Goal: Task Accomplishment & Management: Complete application form

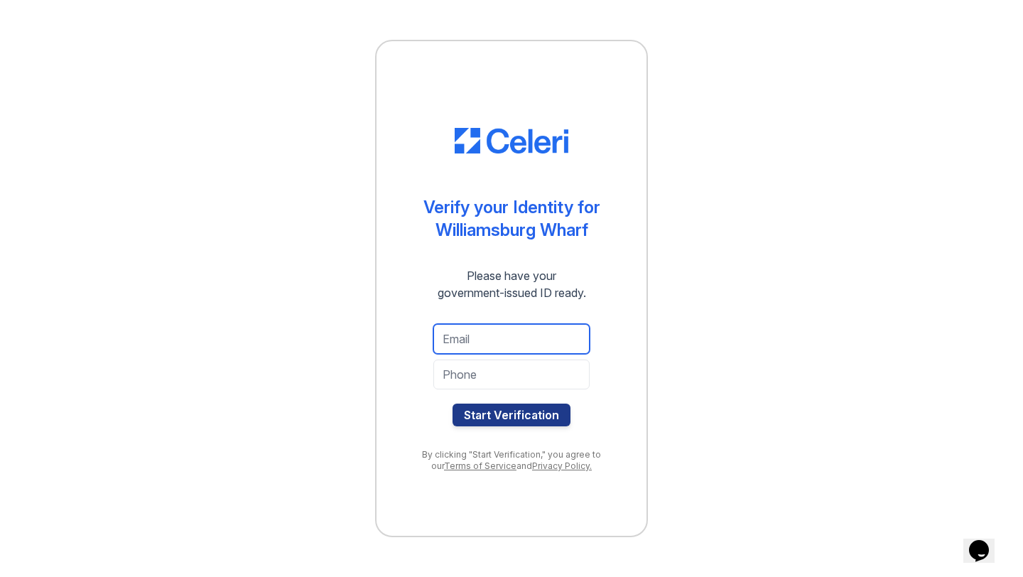
click at [471, 339] on input "email" at bounding box center [511, 339] width 156 height 30
type input "z"
type input "zineb.belghiti@gmail.com"
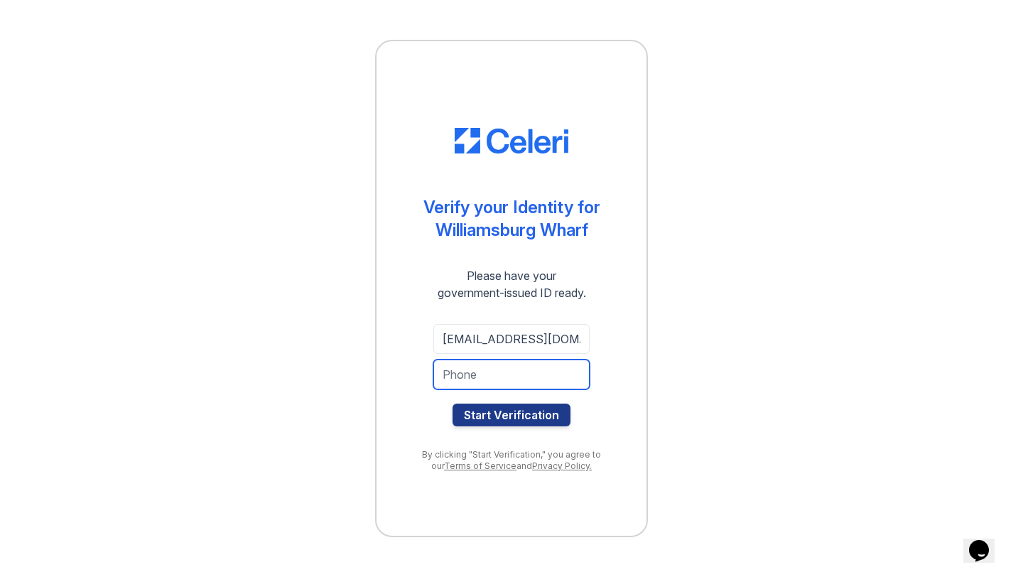
click at [454, 379] on input "tel" at bounding box center [511, 374] width 156 height 30
type input "@"
type input "9175388182"
click at [452, 403] on button "Start Verification" at bounding box center [511, 414] width 118 height 23
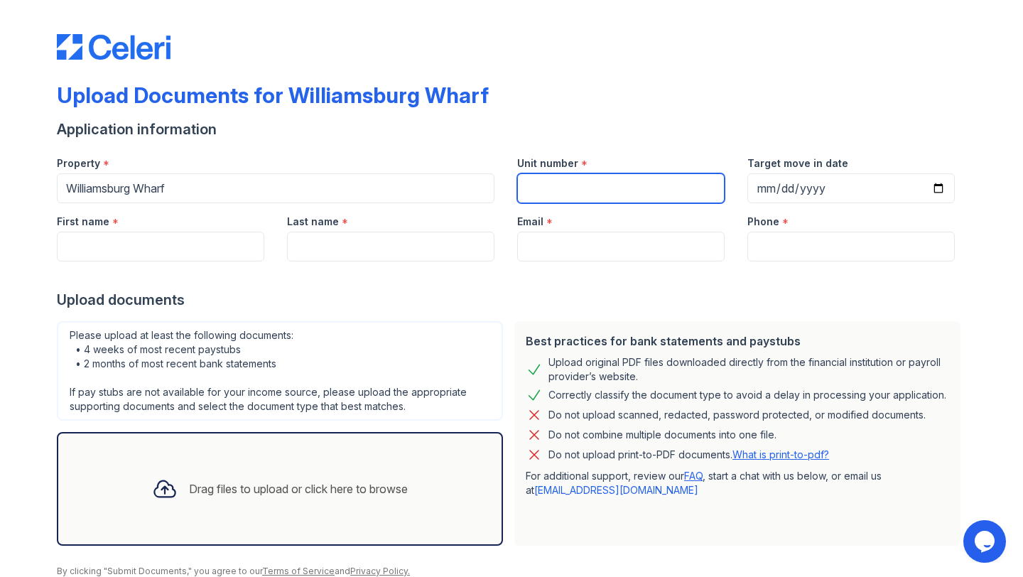
click at [560, 193] on input "Unit number" at bounding box center [620, 188] width 207 height 30
type input "4"
type input "507"
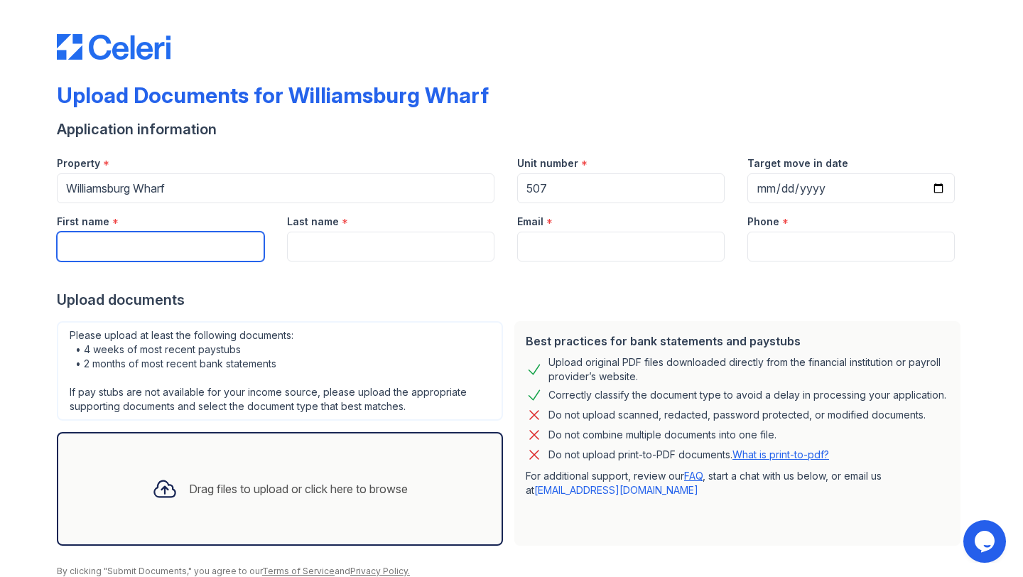
click at [161, 246] on input "First name" at bounding box center [160, 247] width 207 height 30
type input "Zineb"
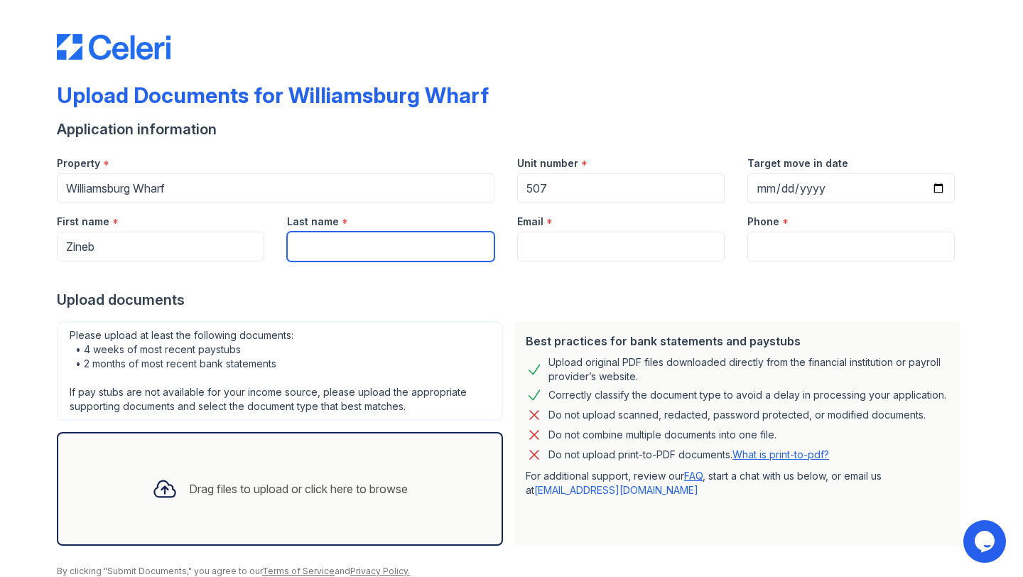
click at [327, 245] on input "Last name" at bounding box center [390, 247] width 207 height 30
type input "Belghiti"
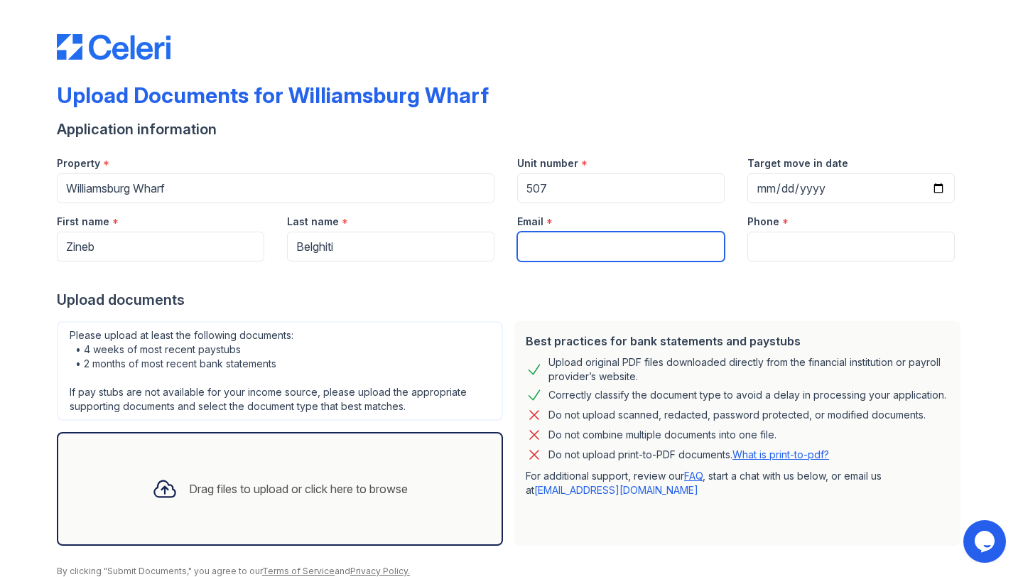
click at [557, 245] on input "Email" at bounding box center [620, 247] width 207 height 30
type input "zineb.belghiti@gmail.com"
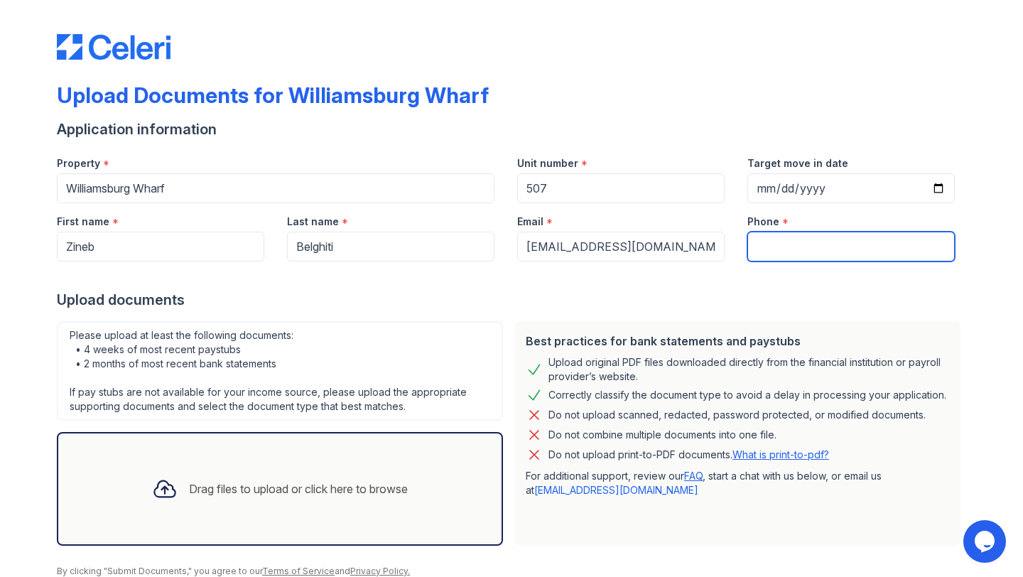
click at [761, 248] on input "Phone" at bounding box center [850, 247] width 207 height 30
type input "917 538 8182"
click at [462, 281] on div at bounding box center [511, 275] width 909 height 28
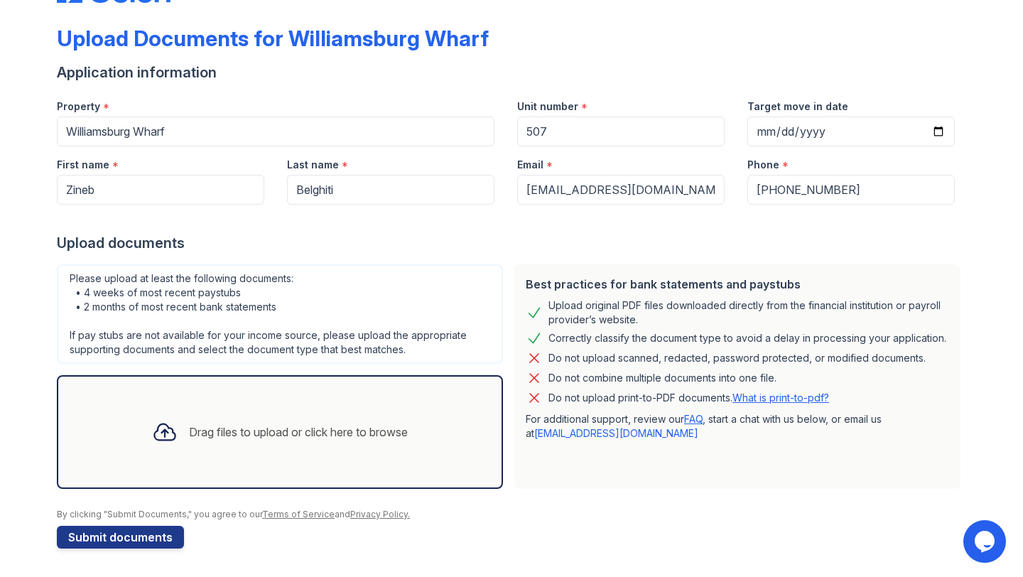
click at [398, 410] on div "Drag files to upload or click here to browse" at bounding box center [280, 432] width 278 height 48
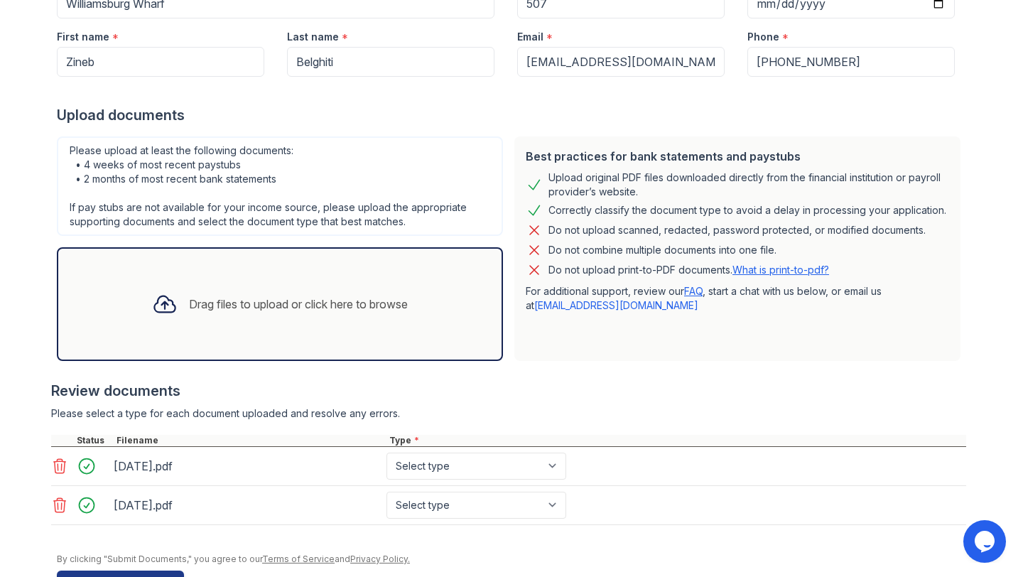
scroll to position [190, 0]
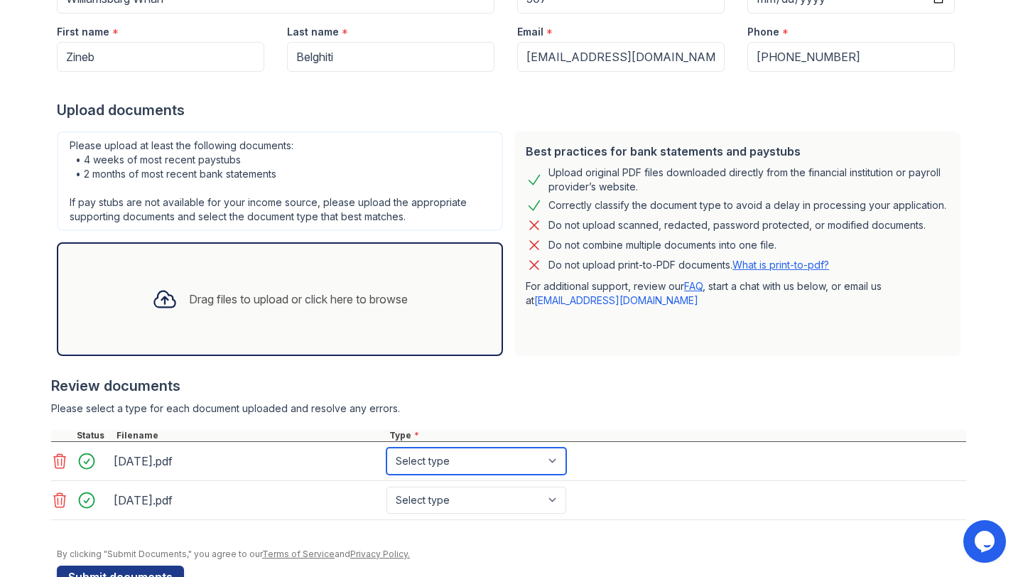
click at [421, 468] on select "Select type Paystub Bank Statement Offer Letter Tax Documents Benefit Award Let…" at bounding box center [476, 461] width 180 height 27
select select "bank_statement"
click at [386, 448] on select "Select type Paystub Bank Statement Offer Letter Tax Documents Benefit Award Let…" at bounding box center [476, 461] width 180 height 27
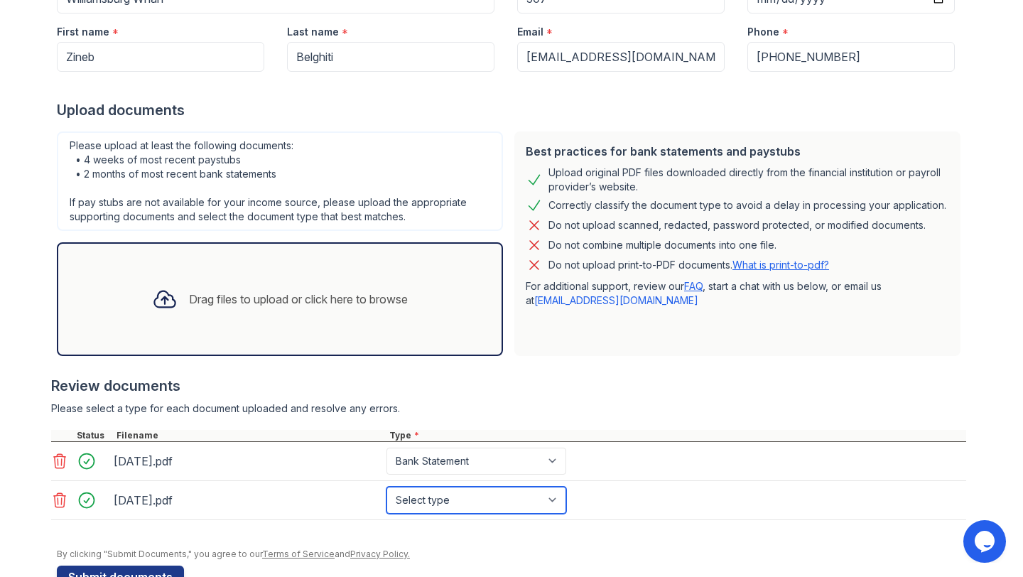
click at [422, 499] on select "Select type Paystub Bank Statement Offer Letter Tax Documents Benefit Award Let…" at bounding box center [476, 500] width 180 height 27
select select "bank_statement"
click at [386, 487] on select "Select type Paystub Bank Statement Offer Letter Tax Documents Benefit Award Let…" at bounding box center [476, 500] width 180 height 27
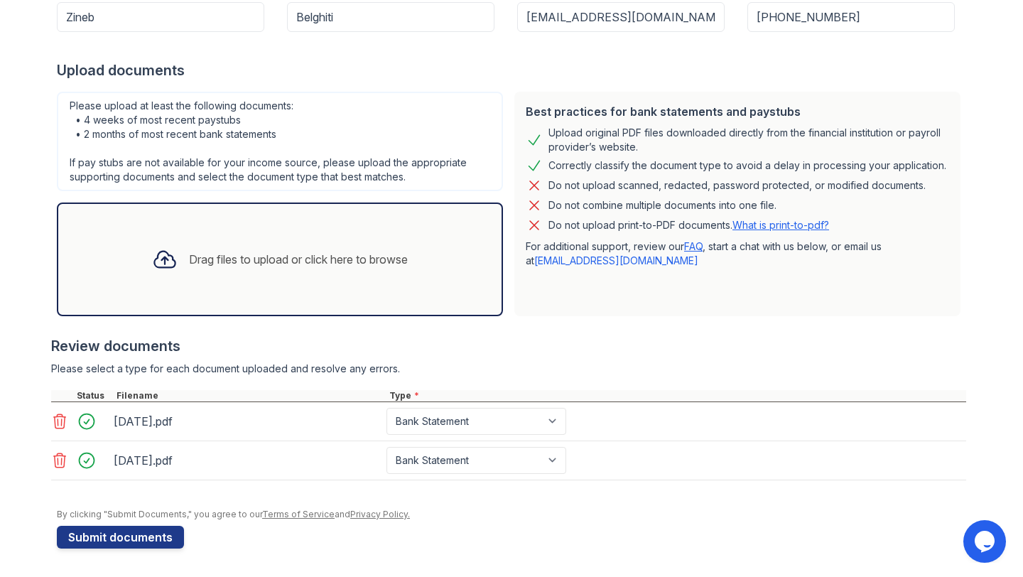
click at [192, 265] on div "Drag files to upload or click here to browse" at bounding box center [298, 259] width 219 height 17
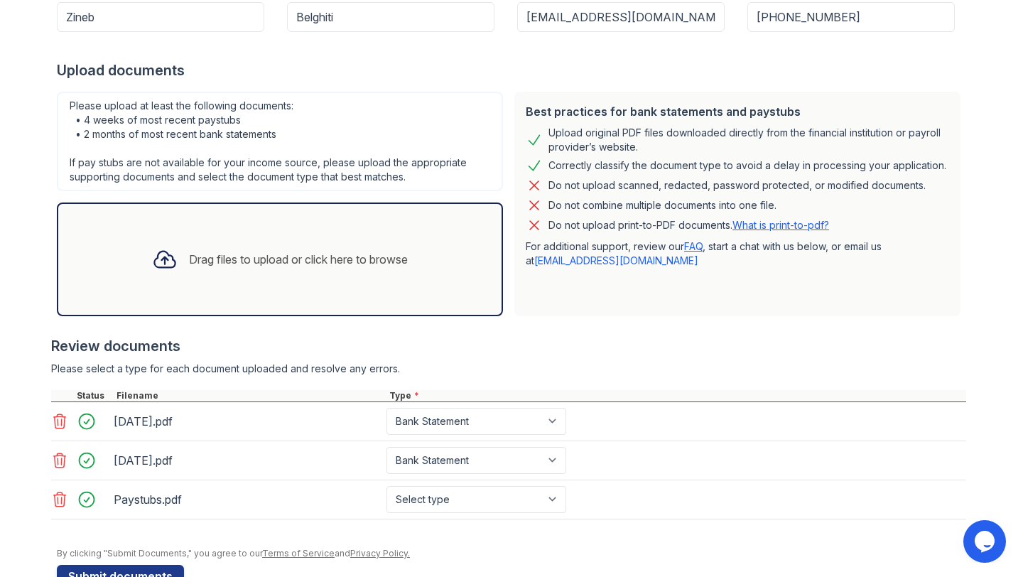
scroll to position [269, 0]
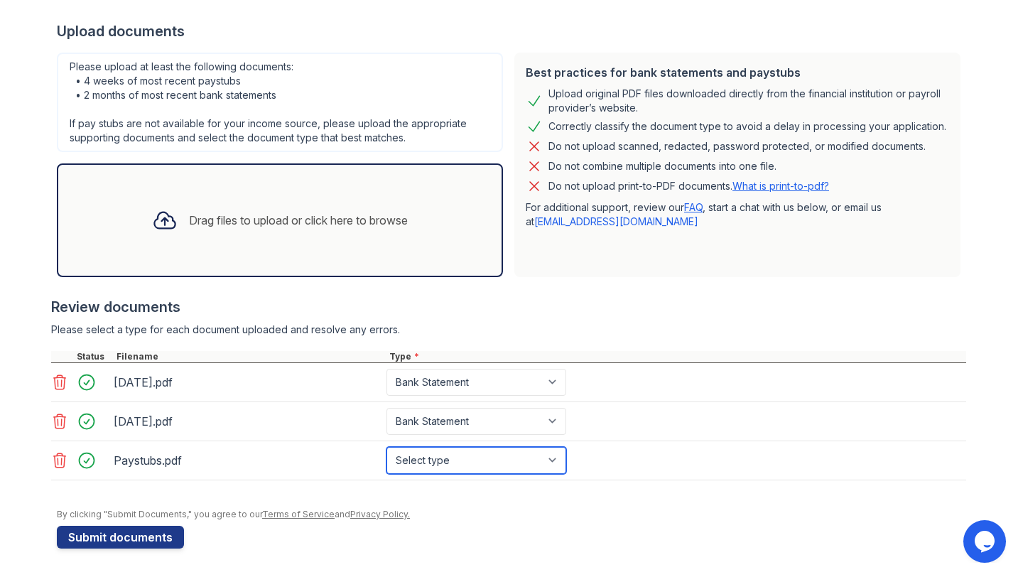
click at [426, 459] on select "Select type Paystub Bank Statement Offer Letter Tax Documents Benefit Award Let…" at bounding box center [476, 460] width 180 height 27
select select "paystub"
click at [386, 447] on select "Select type Paystub Bank Statement Offer Letter Tax Documents Benefit Award Let…" at bounding box center [476, 460] width 180 height 27
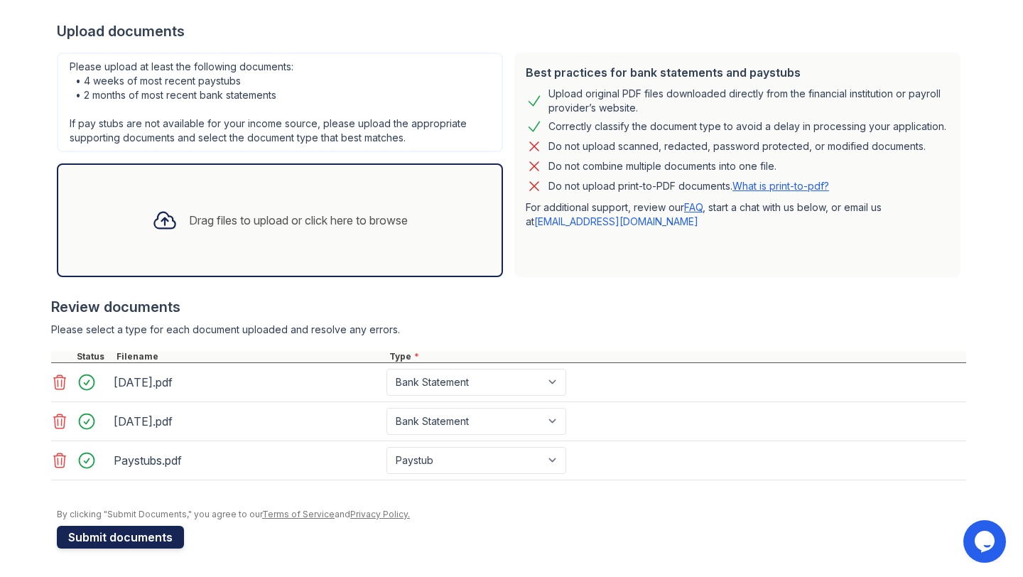
click at [143, 536] on button "Submit documents" at bounding box center [120, 537] width 127 height 23
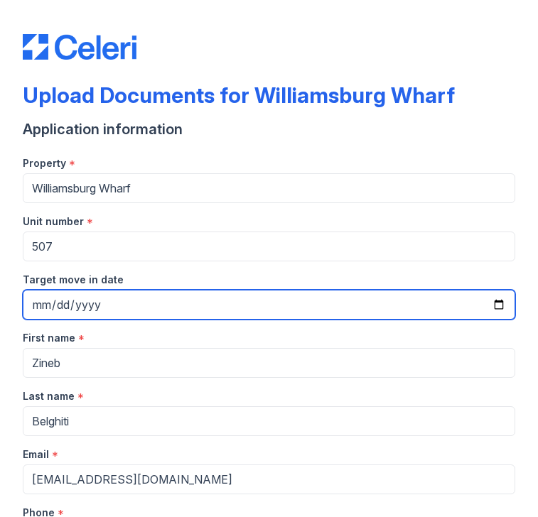
click at [497, 306] on input "Target move in date" at bounding box center [269, 305] width 492 height 30
type input "[DATE]"
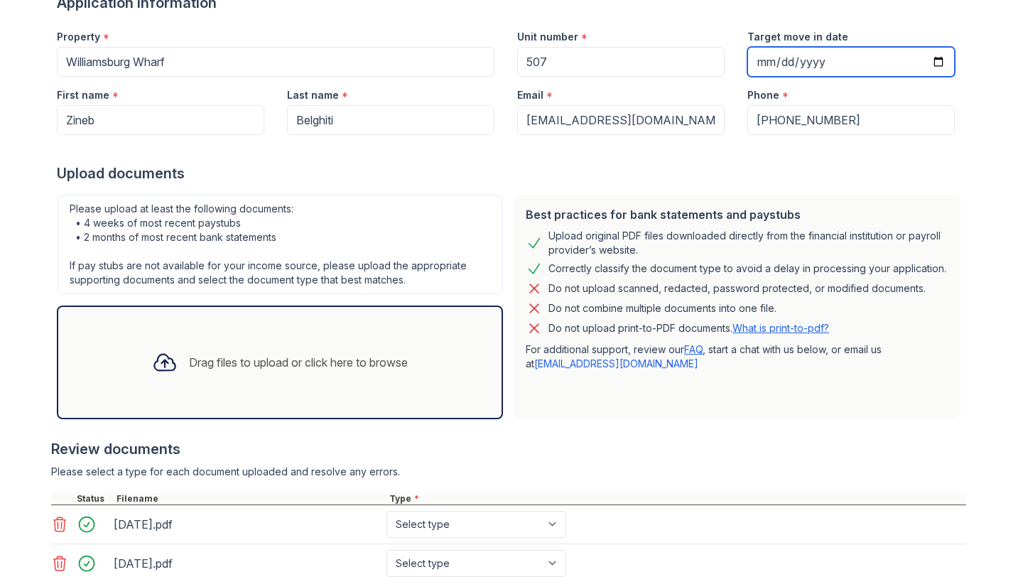
scroll to position [126, 0]
click at [361, 358] on div "Drag files to upload or click here to browse" at bounding box center [298, 362] width 219 height 17
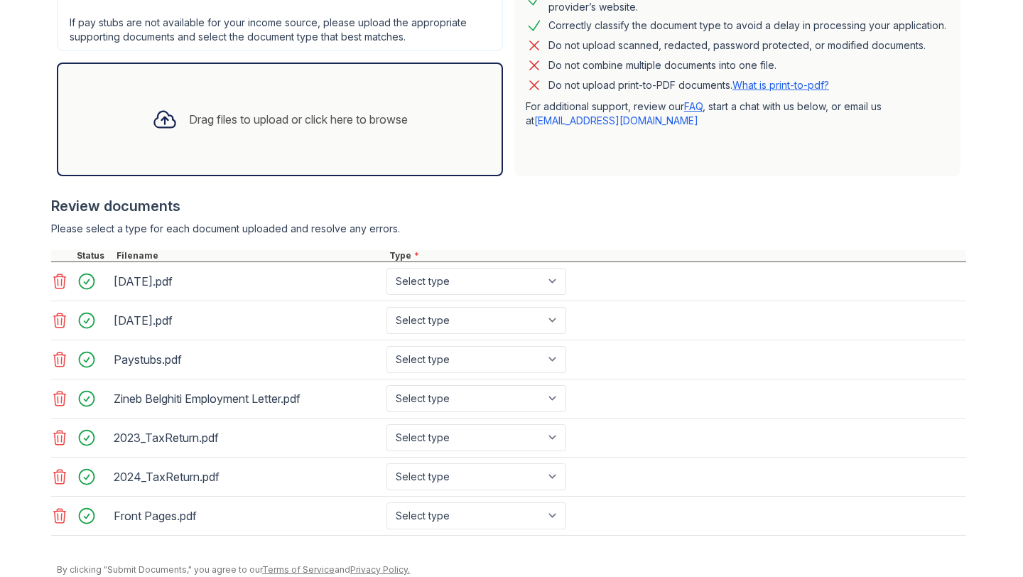
scroll to position [425, 0]
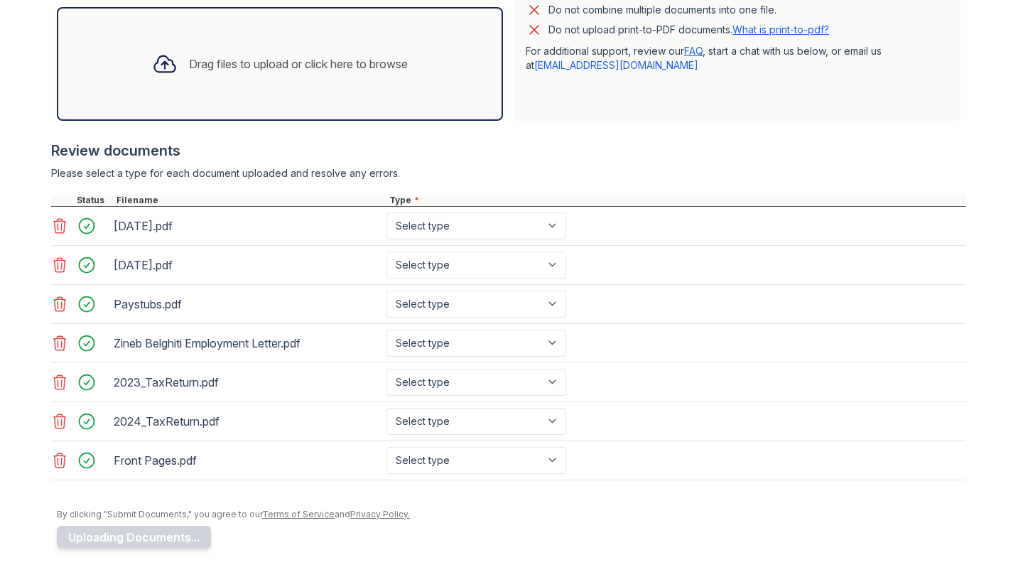
click at [62, 459] on icon at bounding box center [59, 460] width 17 height 17
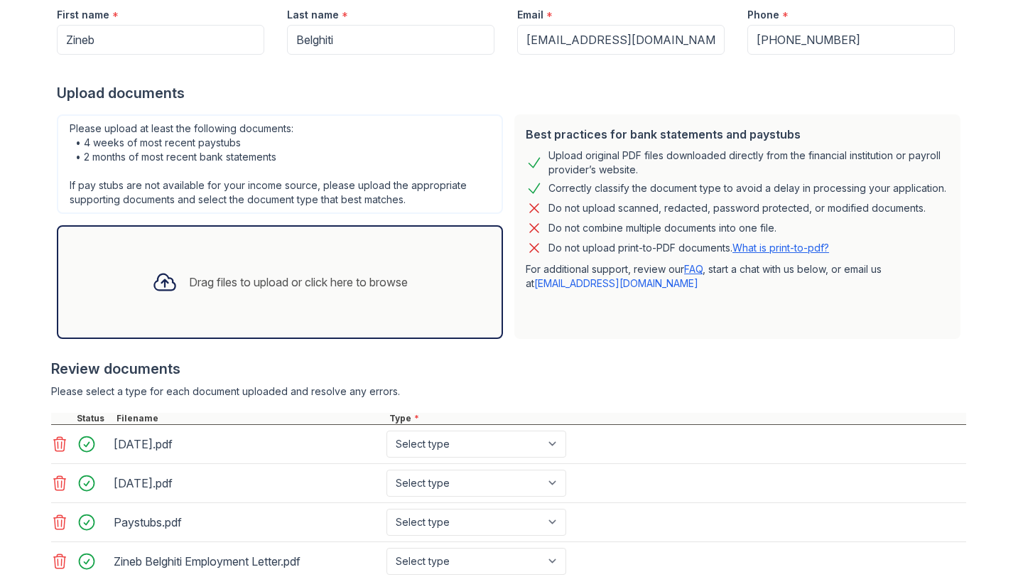
scroll to position [386, 0]
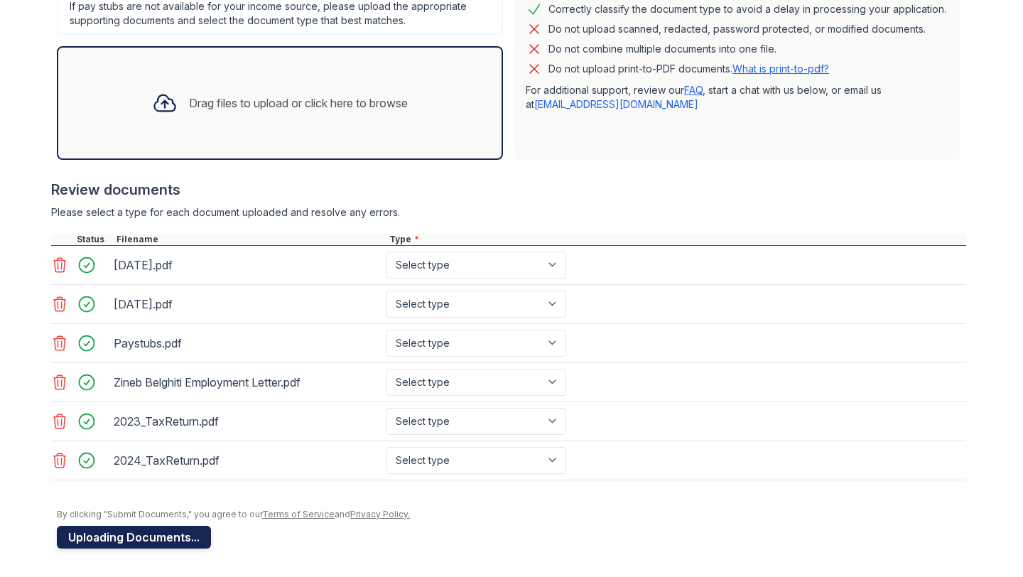
click at [143, 536] on button "Uploading Documents..." at bounding box center [134, 537] width 154 height 23
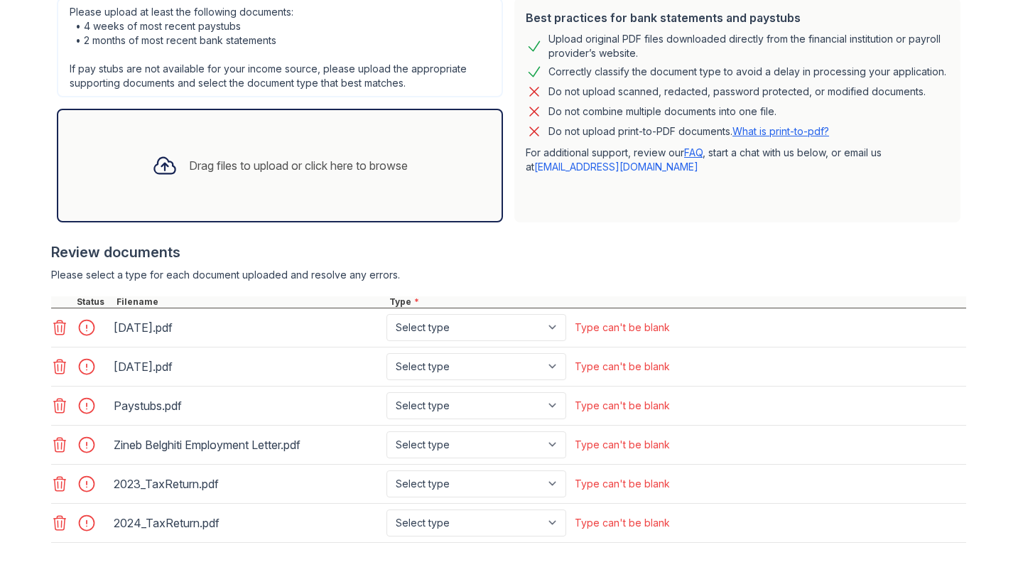
scroll to position [471, 0]
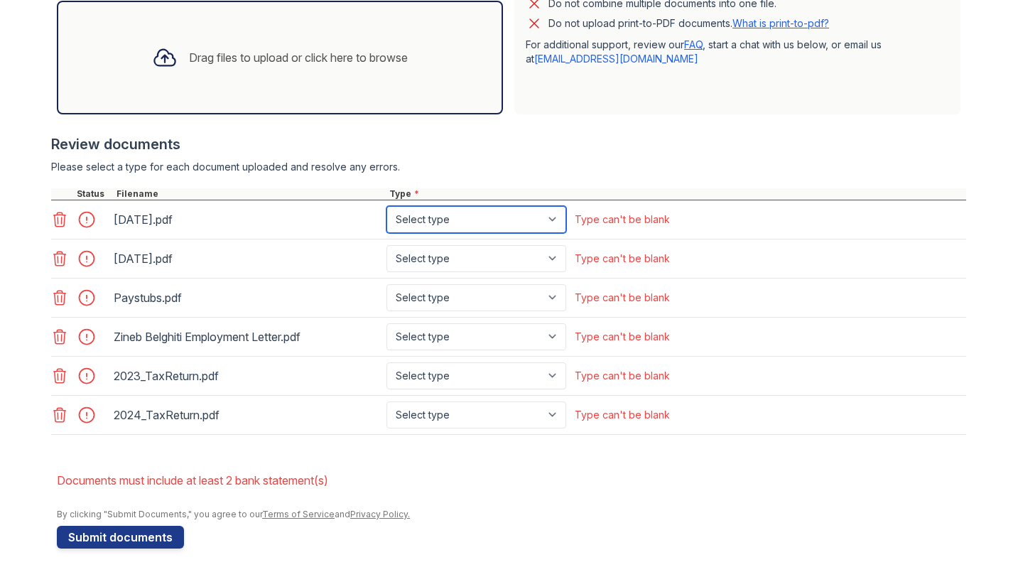
click at [397, 225] on select "Select type Paystub Bank Statement Offer Letter Tax Documents Benefit Award Let…" at bounding box center [476, 219] width 180 height 27
select select "bank_statement"
click at [386, 206] on select "Select type Paystub Bank Statement Offer Letter Tax Documents Benefit Award Let…" at bounding box center [476, 219] width 180 height 27
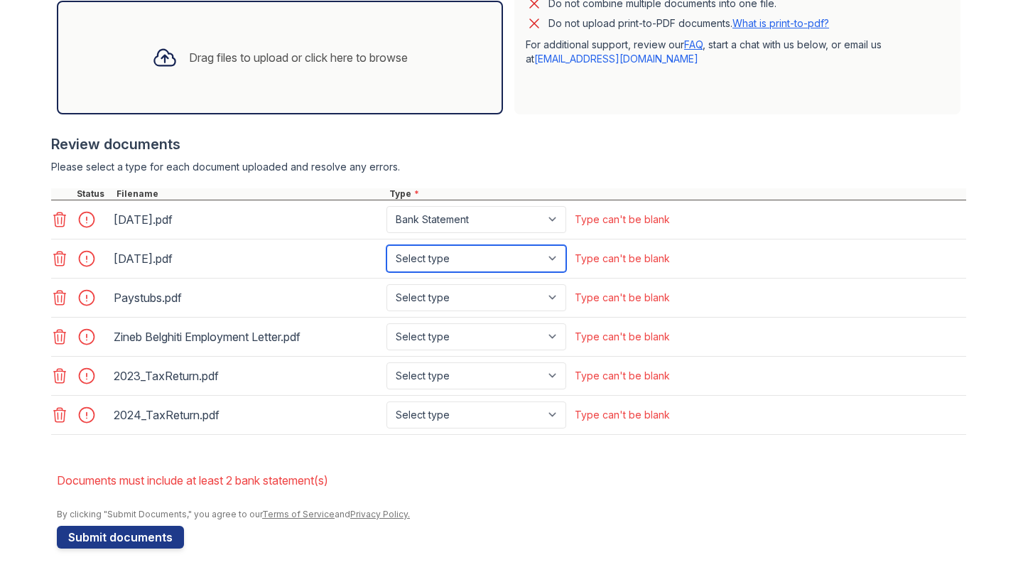
click at [421, 246] on select "Select type Paystub Bank Statement Offer Letter Tax Documents Benefit Award Let…" at bounding box center [476, 258] width 180 height 27
select select "bank_statement"
click at [386, 245] on select "Select type Paystub Bank Statement Offer Letter Tax Documents Benefit Award Let…" at bounding box center [476, 258] width 180 height 27
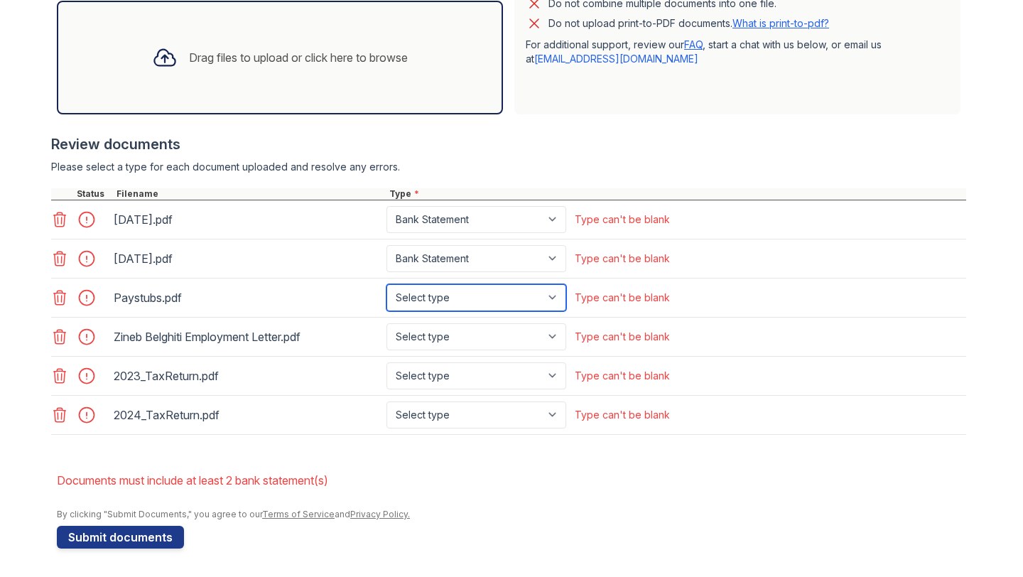
click at [428, 305] on select "Select type Paystub Bank Statement Offer Letter Tax Documents Benefit Award Let…" at bounding box center [476, 297] width 180 height 27
select select "paystub"
click at [386, 284] on select "Select type Paystub Bank Statement Offer Letter Tax Documents Benefit Award Let…" at bounding box center [476, 297] width 180 height 27
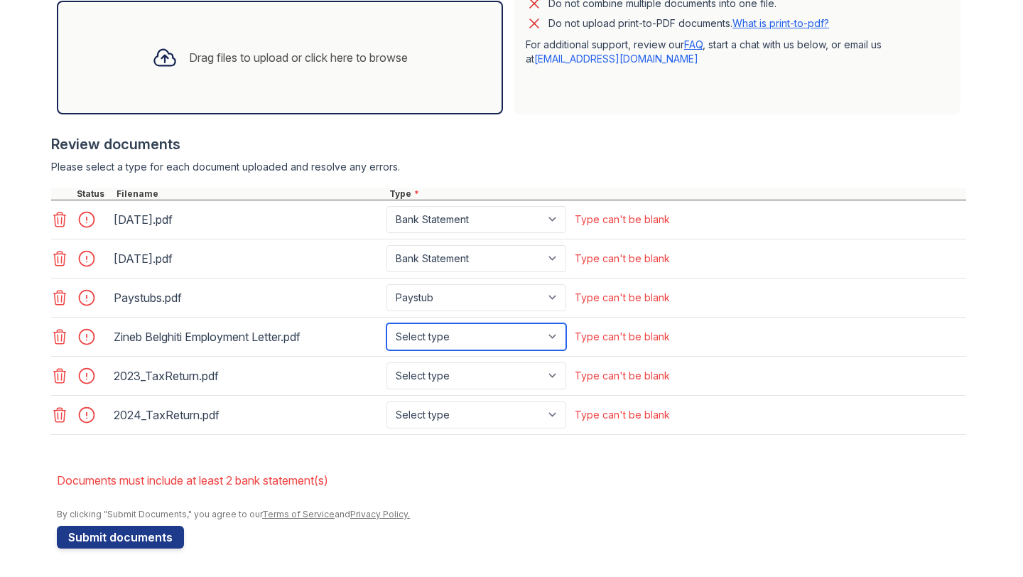
click at [411, 332] on select "Select type Paystub Bank Statement Offer Letter Tax Documents Benefit Award Let…" at bounding box center [476, 336] width 180 height 27
select select "offer_letter"
click at [386, 323] on select "Select type Paystub Bank Statement Offer Letter Tax Documents Benefit Award Let…" at bounding box center [476, 336] width 180 height 27
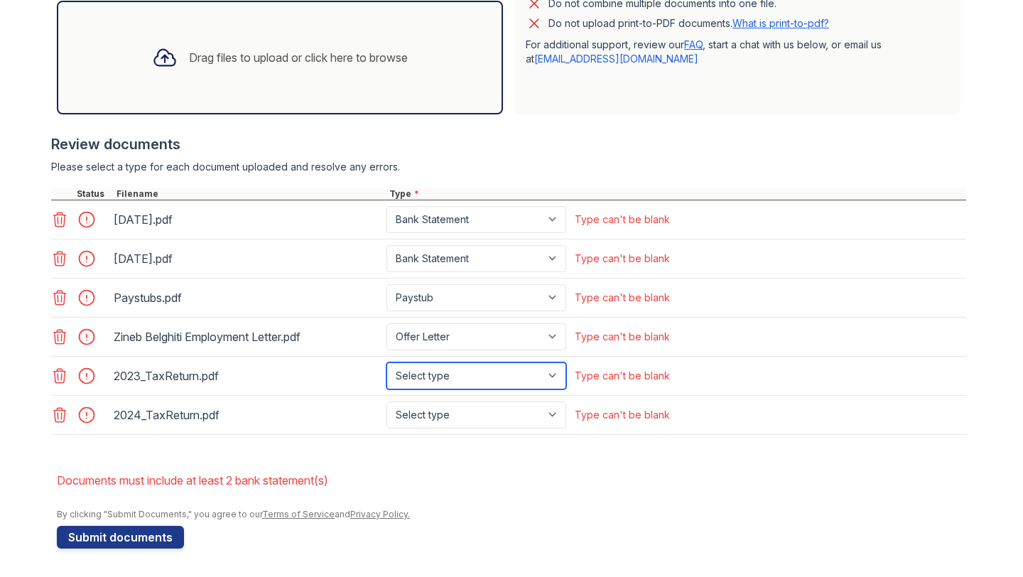
click at [424, 373] on select "Select type Paystub Bank Statement Offer Letter Tax Documents Benefit Award Let…" at bounding box center [476, 375] width 180 height 27
select select "tax_documents"
click at [386, 362] on select "Select type Paystub Bank Statement Offer Letter Tax Documents Benefit Award Let…" at bounding box center [476, 375] width 180 height 27
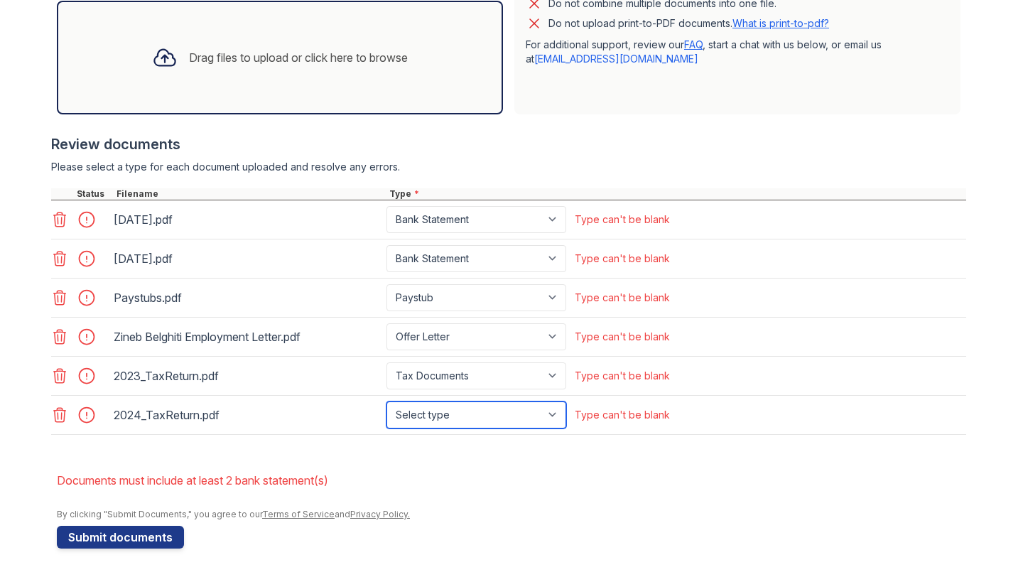
click at [418, 416] on select "Select type Paystub Bank Statement Offer Letter Tax Documents Benefit Award Let…" at bounding box center [476, 414] width 180 height 27
select select "tax_documents"
click at [386, 401] on select "Select type Paystub Bank Statement Offer Letter Tax Documents Benefit Award Let…" at bounding box center [476, 414] width 180 height 27
click at [457, 478] on li "Documents must include at least 2 bank statement(s)" at bounding box center [511, 480] width 909 height 28
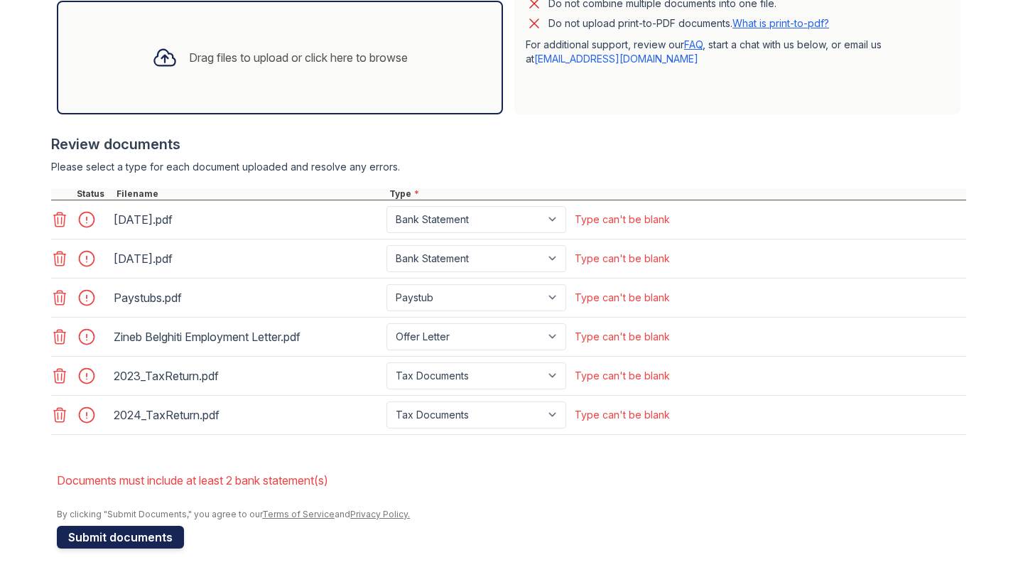
click at [123, 535] on button "Submit documents" at bounding box center [120, 537] width 127 height 23
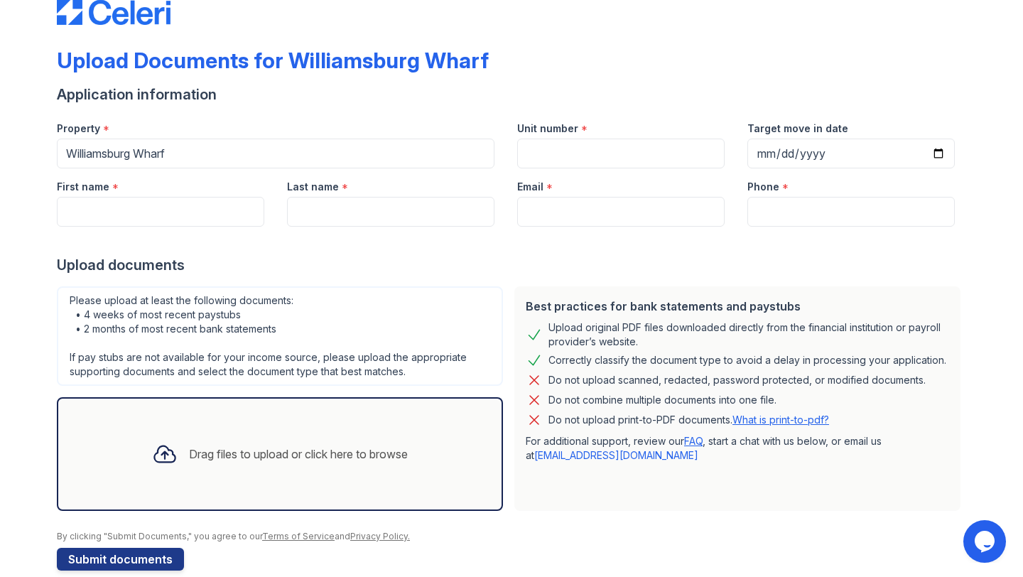
scroll to position [57, 0]
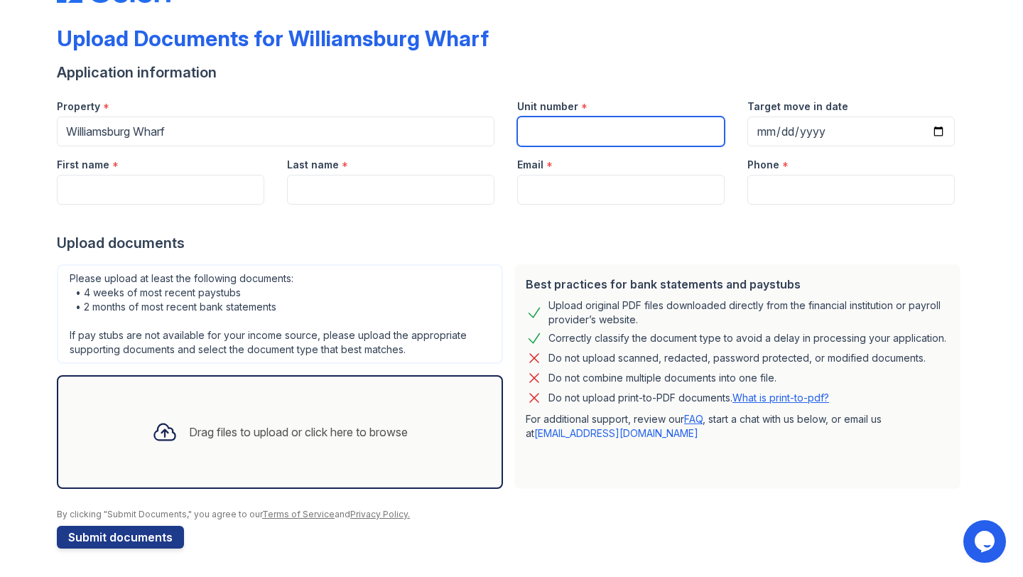
click at [540, 133] on input "Unit number" at bounding box center [620, 131] width 207 height 30
type input "507"
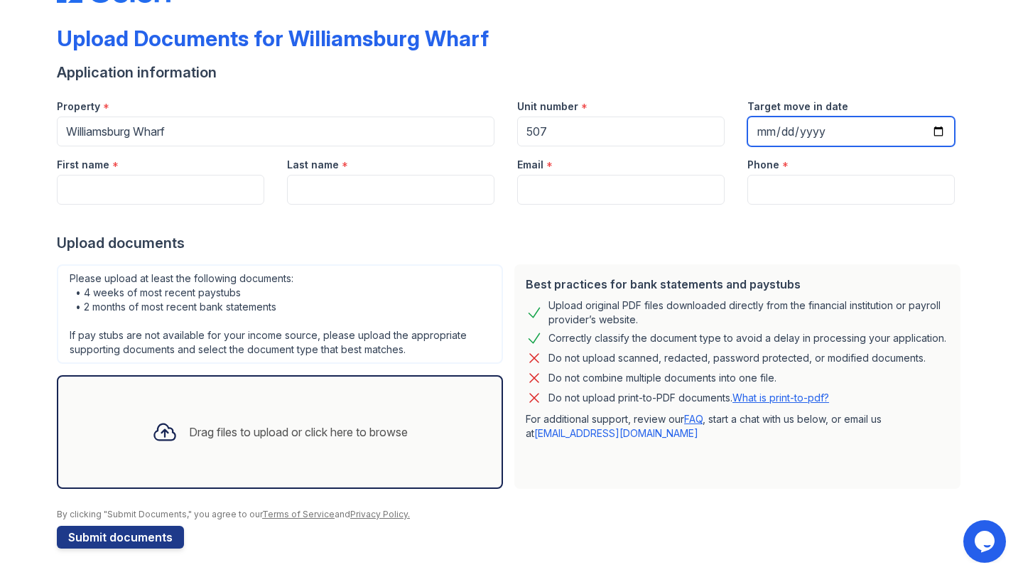
click at [762, 129] on input "Target move in date" at bounding box center [850, 131] width 207 height 30
type input "[DATE]"
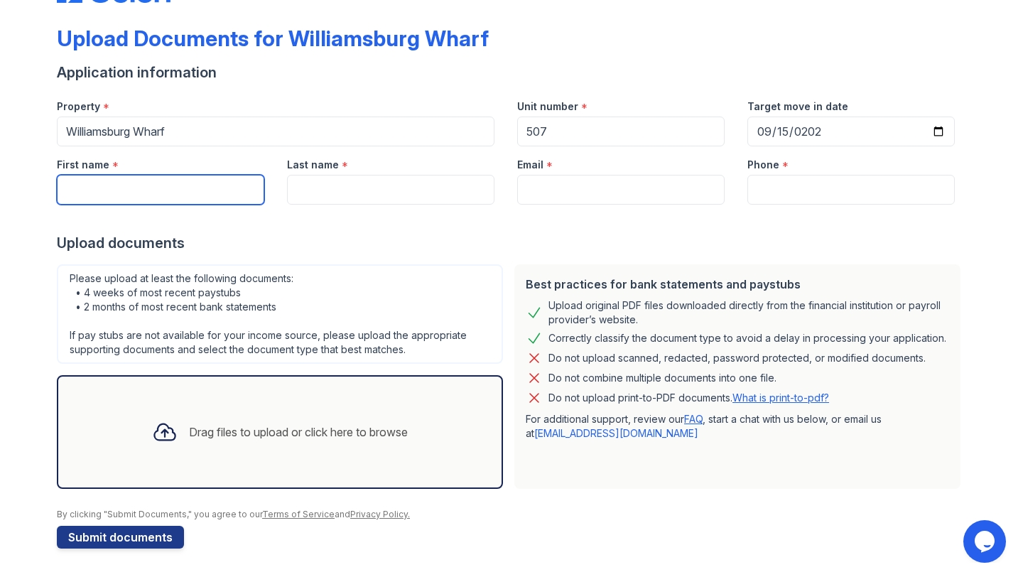
click at [225, 186] on input "First name" at bounding box center [160, 190] width 207 height 30
type input "Zineb"
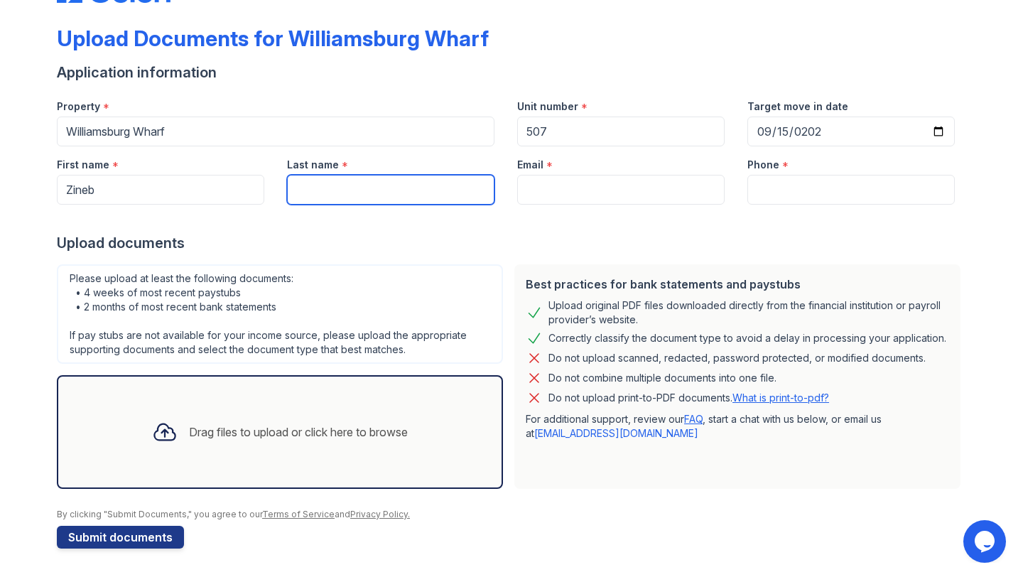
click at [314, 189] on input "Last name" at bounding box center [390, 190] width 207 height 30
type input "Belghiti"
click at [503, 180] on div "Last name * [GEOGRAPHIC_DATA]" at bounding box center [391, 175] width 230 height 58
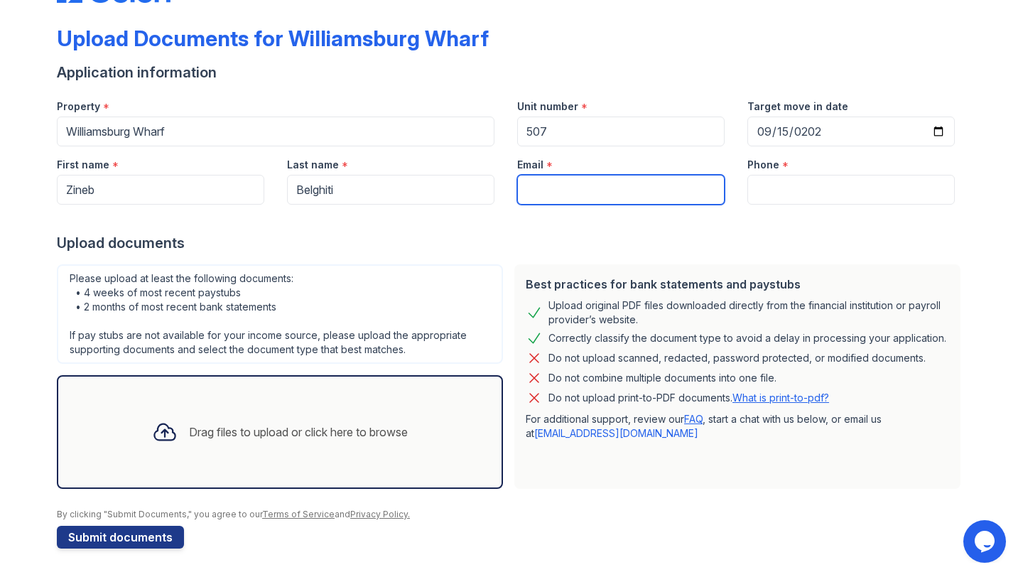
click at [541, 183] on input "Email" at bounding box center [620, 190] width 207 height 30
type input "[EMAIL_ADDRESS][DOMAIN_NAME]"
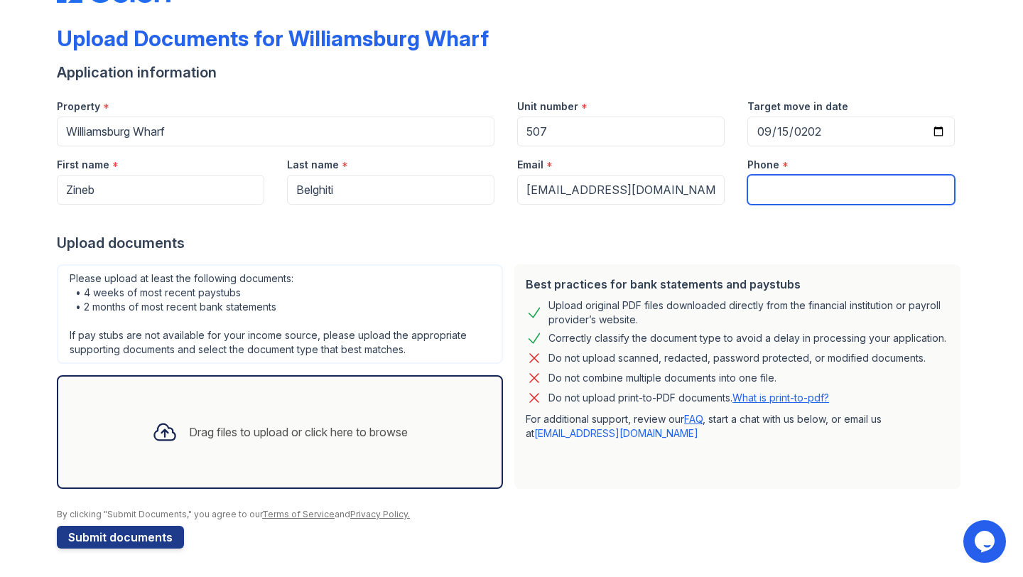
click at [788, 186] on input "Phone" at bounding box center [850, 190] width 207 height 30
type input "9175388182"
click at [565, 263] on div "Best practices for bank statements and paystubs Upload original PDF files downl…" at bounding box center [737, 377] width 457 height 236
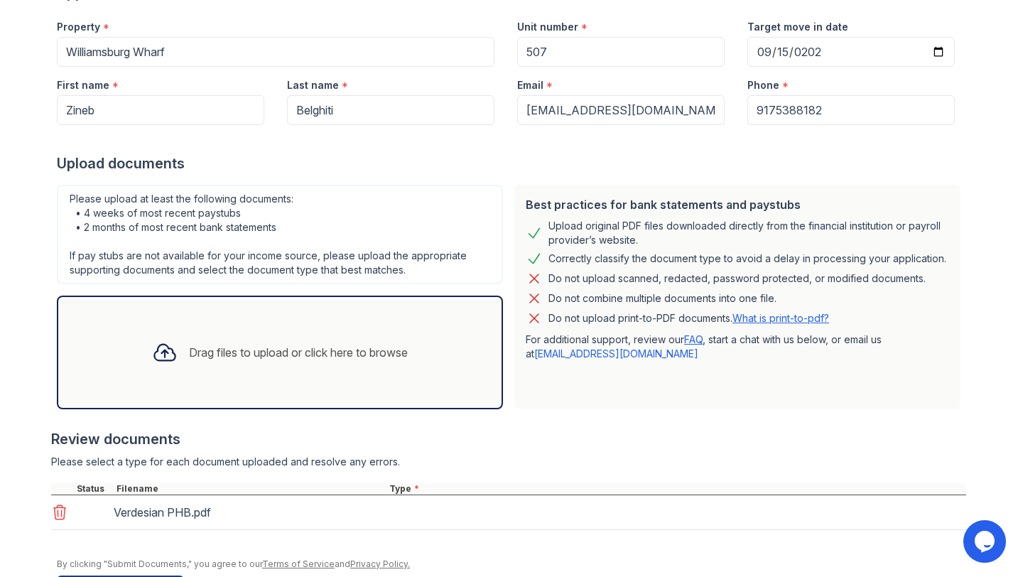
scroll to position [186, 0]
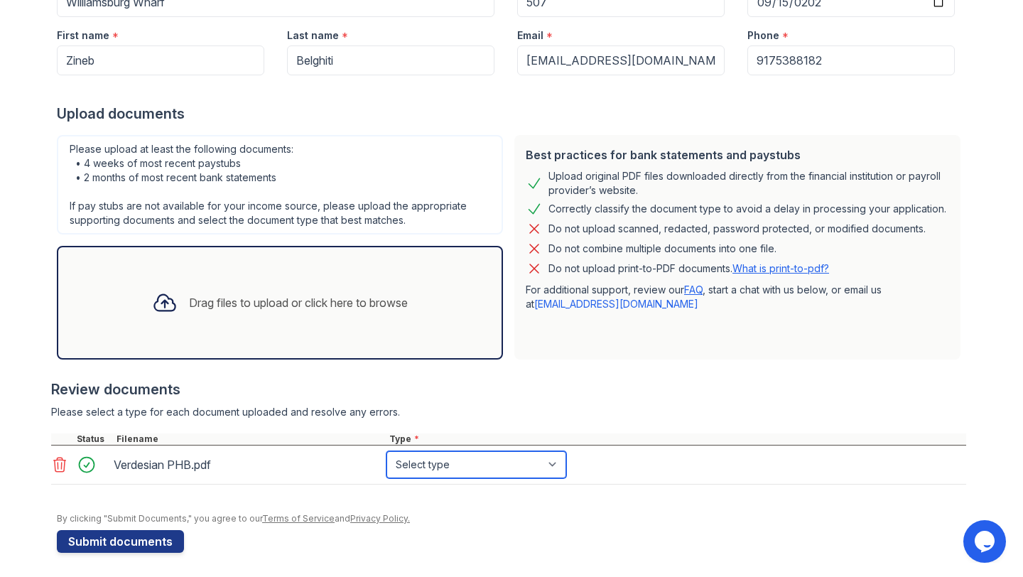
click at [423, 467] on select "Select type Paystub Bank Statement Offer Letter Tax Documents Benefit Award Let…" at bounding box center [476, 464] width 180 height 27
select select "other"
click at [386, 451] on select "Select type Paystub Bank Statement Offer Letter Tax Documents Benefit Award Let…" at bounding box center [476, 464] width 180 height 27
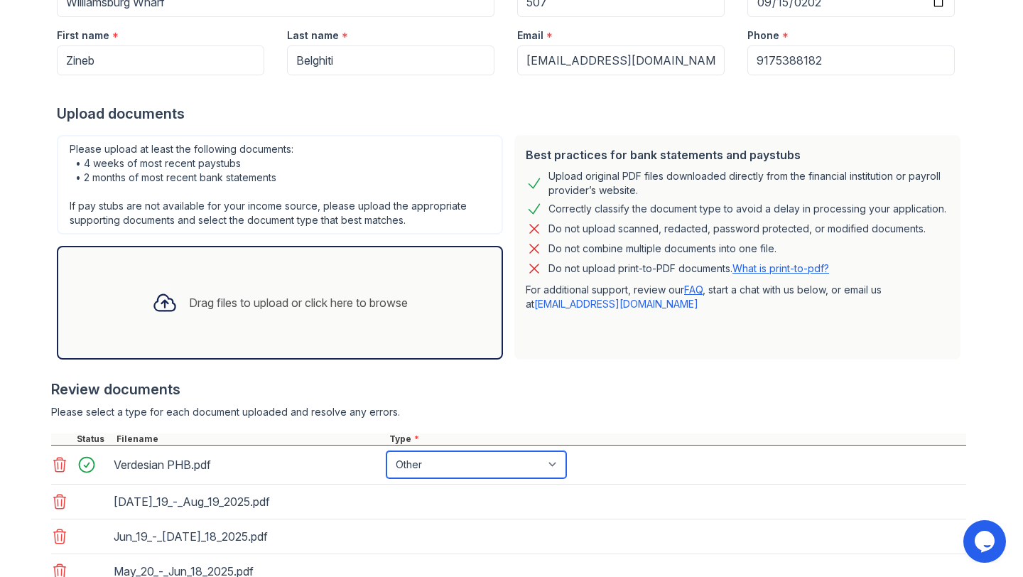
scroll to position [295, 0]
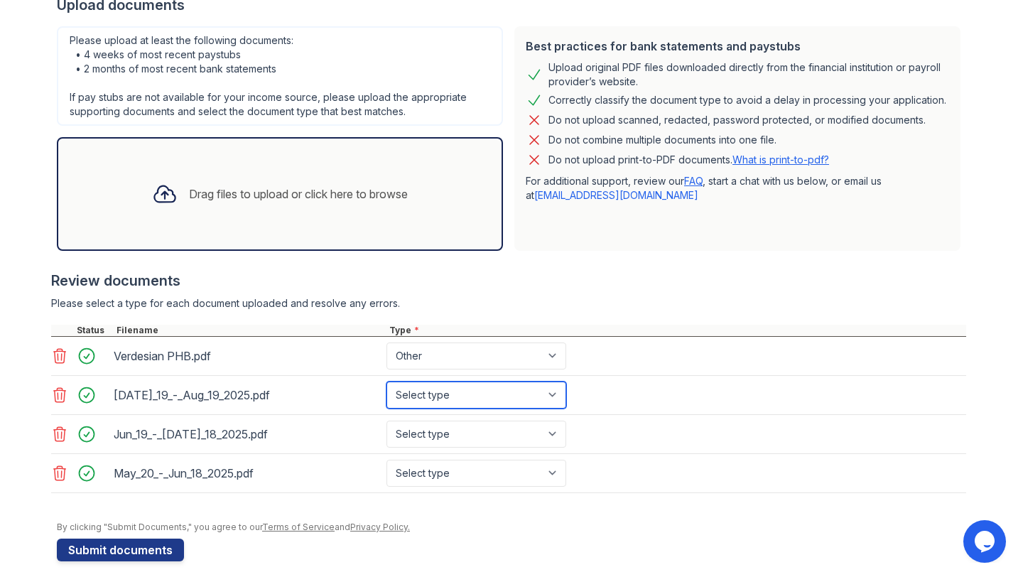
click at [430, 398] on select "Select type Paystub Bank Statement Offer Letter Tax Documents Benefit Award Let…" at bounding box center [476, 394] width 180 height 27
select select "bank_statement"
click at [386, 381] on select "Select type Paystub Bank Statement Offer Letter Tax Documents Benefit Award Let…" at bounding box center [476, 394] width 180 height 27
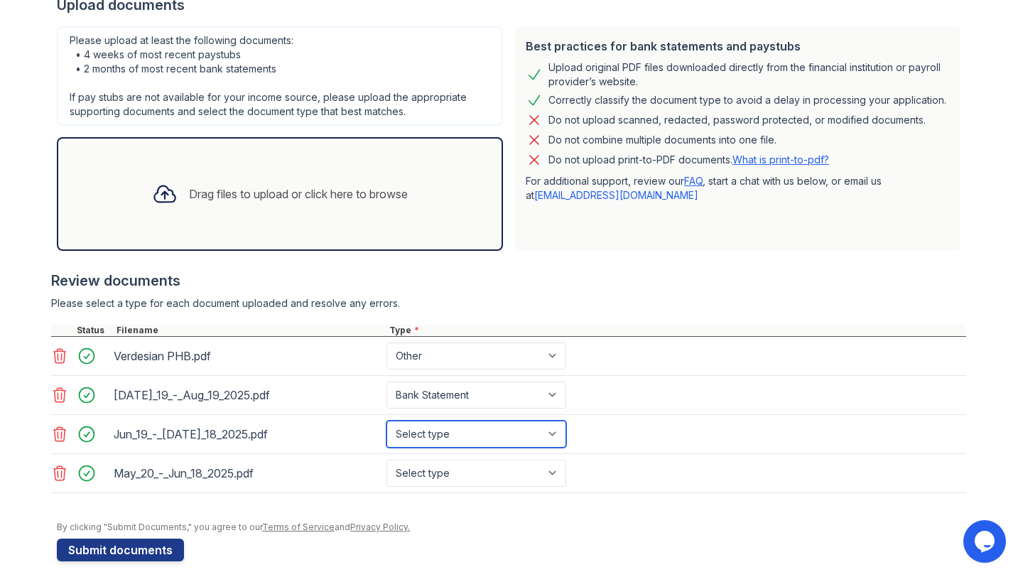
click at [407, 430] on select "Select type Paystub Bank Statement Offer Letter Tax Documents Benefit Award Let…" at bounding box center [476, 434] width 180 height 27
select select "bank_statement"
click at [386, 421] on select "Select type Paystub Bank Statement Offer Letter Tax Documents Benefit Award Let…" at bounding box center [476, 434] width 180 height 27
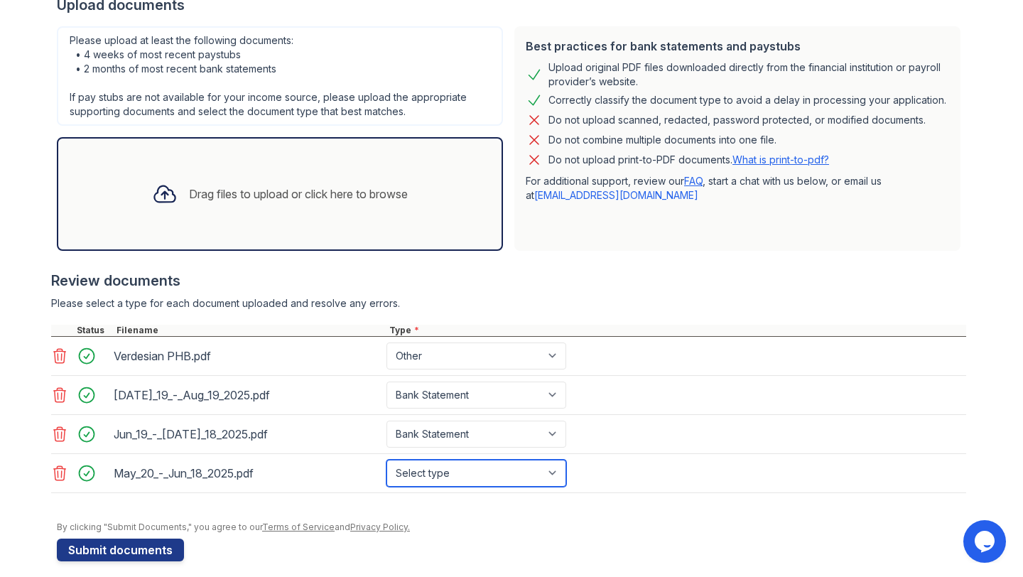
click at [403, 462] on select "Select type Paystub Bank Statement Offer Letter Tax Documents Benefit Award Let…" at bounding box center [476, 473] width 180 height 27
select select "bank_statement"
click at [386, 460] on select "Select type Paystub Bank Statement Offer Letter Tax Documents Benefit Award Let…" at bounding box center [476, 473] width 180 height 27
click at [418, 509] on div at bounding box center [511, 514] width 909 height 14
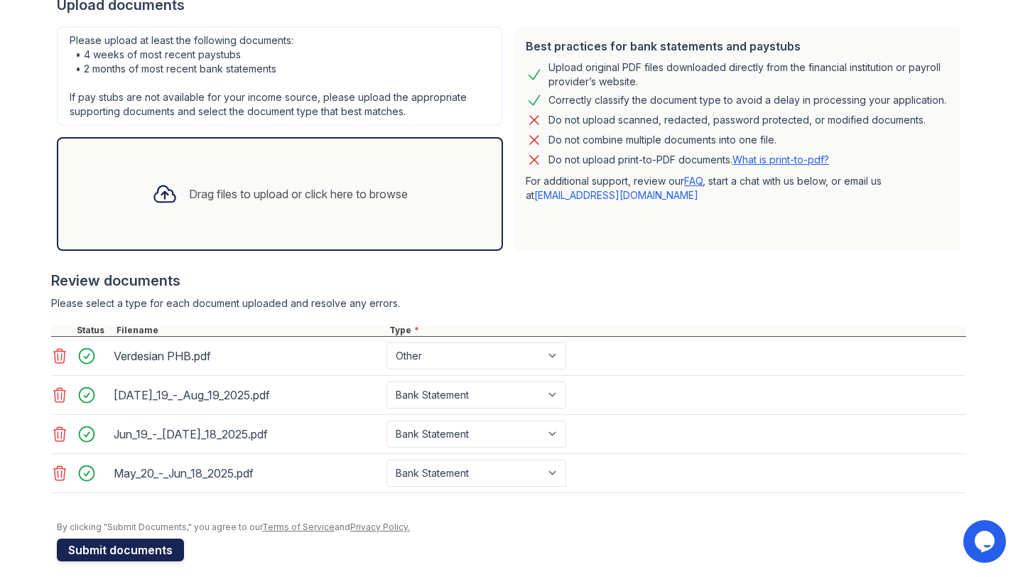
click at [149, 548] on button "Submit documents" at bounding box center [120, 549] width 127 height 23
